Goal: Find specific page/section

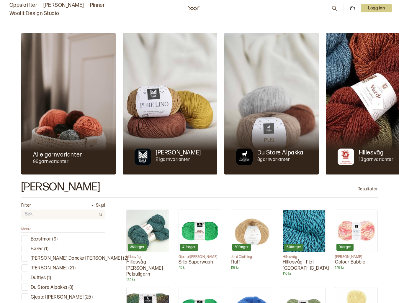
click at [90, 9] on link "Pinner" at bounding box center [97, 5] width 15 height 8
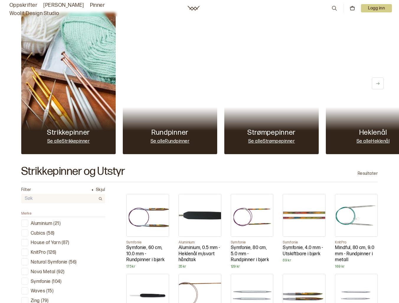
scroll to position [29, 0]
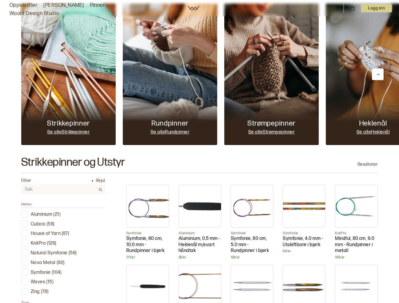
click at [51, 188] on input "text" at bounding box center [58, 189] width 74 height 9
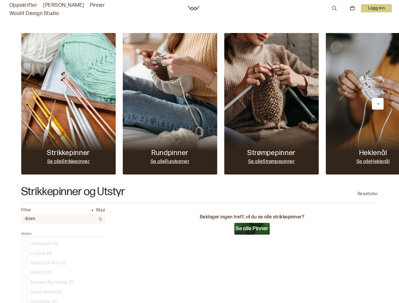
type input "4mm"
click at [59, 9] on link "Woolit Design Studio" at bounding box center [34, 13] width 50 height 8
